Goal: Find specific fact: Find specific fact

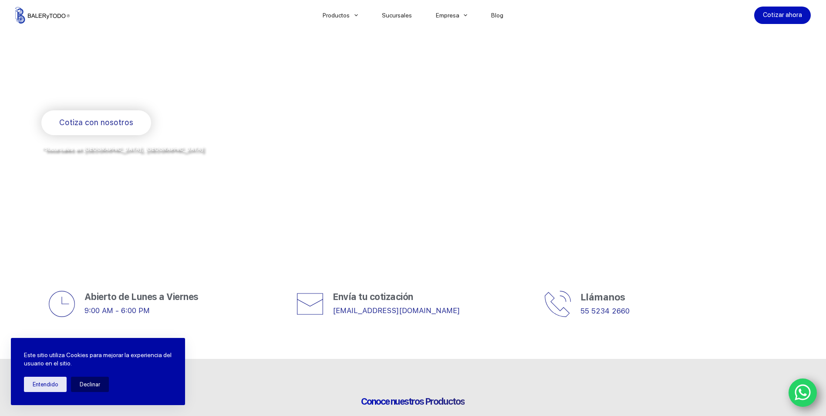
scroll to position [131, 0]
click at [56, 388] on button "Entendido" at bounding box center [45, 383] width 43 height 15
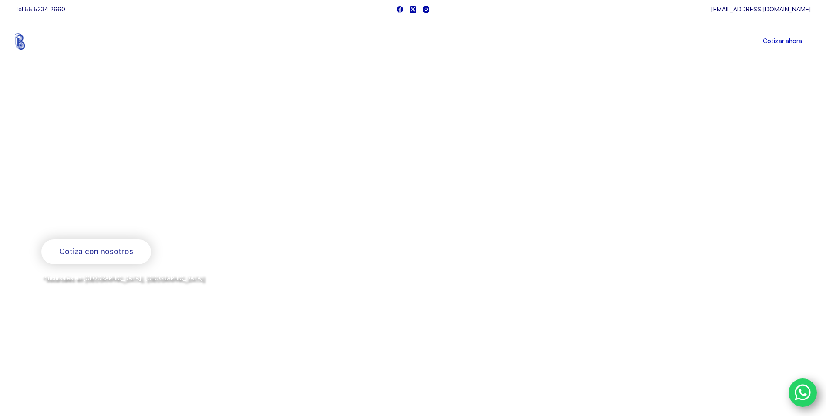
scroll to position [0, 0]
click at [353, 73] on link "Catalogos" at bounding box center [372, 74] width 122 height 20
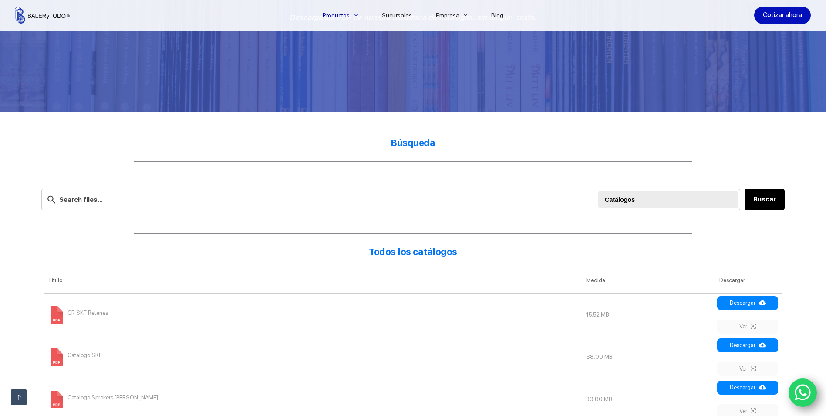
scroll to position [174, 0]
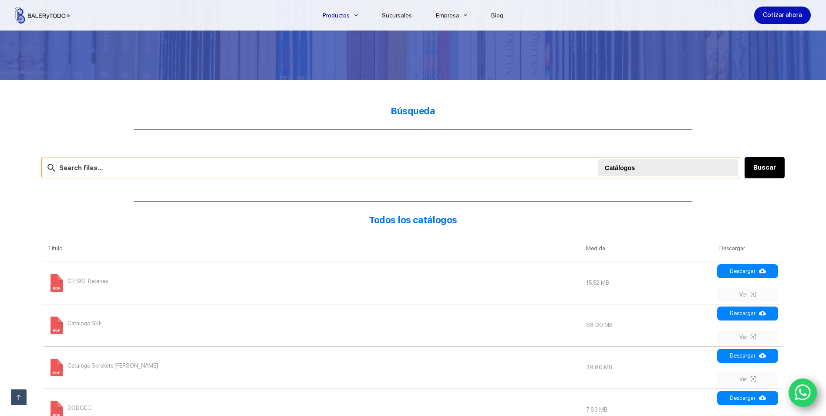
click at [133, 170] on input "text" at bounding box center [390, 167] width 699 height 21
type input "V RING VS120 VITON"
click at [773, 173] on button "Buscar" at bounding box center [765, 167] width 40 height 21
